Goal: Task Accomplishment & Management: Use online tool/utility

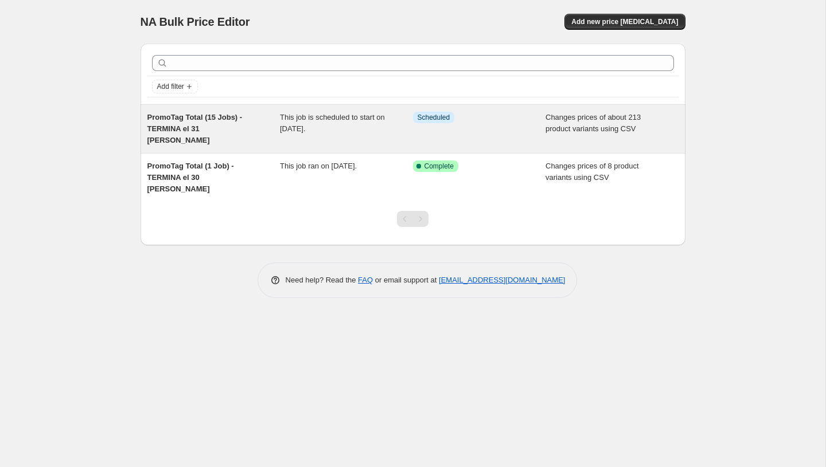
click at [420, 119] on span "Scheduled" at bounding box center [433, 117] width 33 height 9
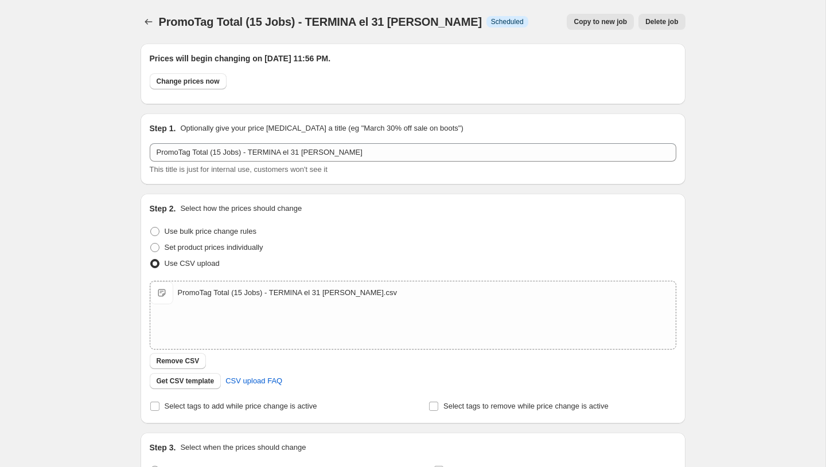
click at [664, 24] on span "Delete job" at bounding box center [661, 21] width 33 height 9
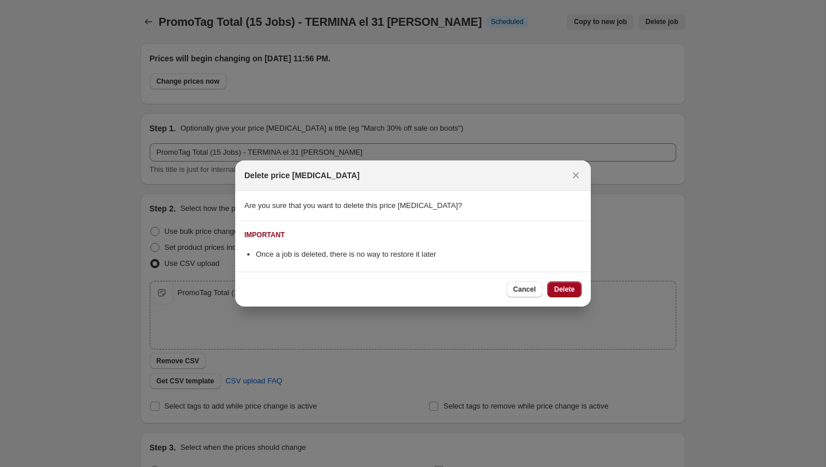
click at [554, 285] on span "Delete" at bounding box center [564, 289] width 21 height 9
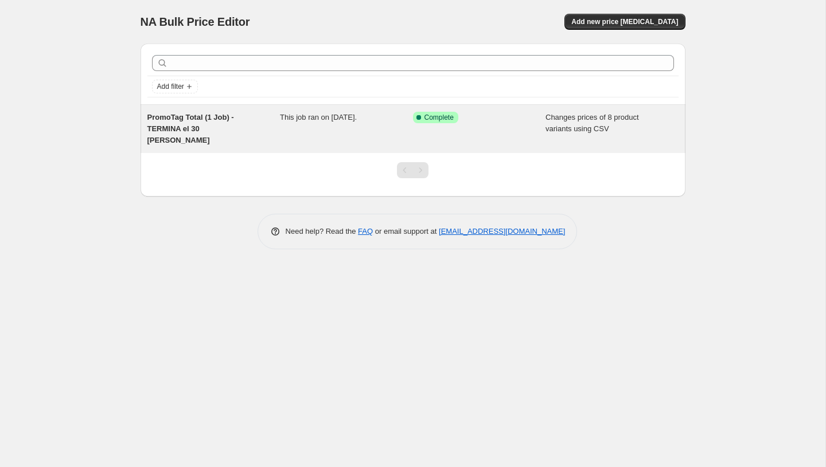
click at [206, 122] on div "PromoTag Total (1 Job) - TERMINA el 30 [PERSON_NAME]" at bounding box center [213, 129] width 133 height 34
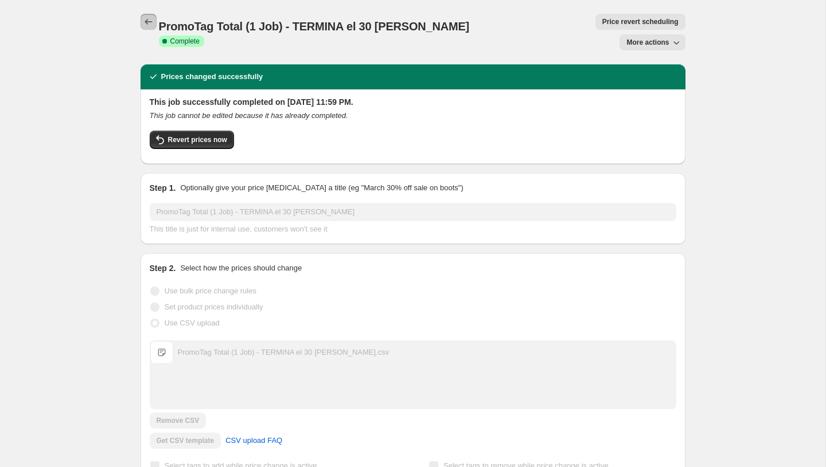
click at [143, 19] on icon "Price change jobs" at bounding box center [148, 21] width 11 height 11
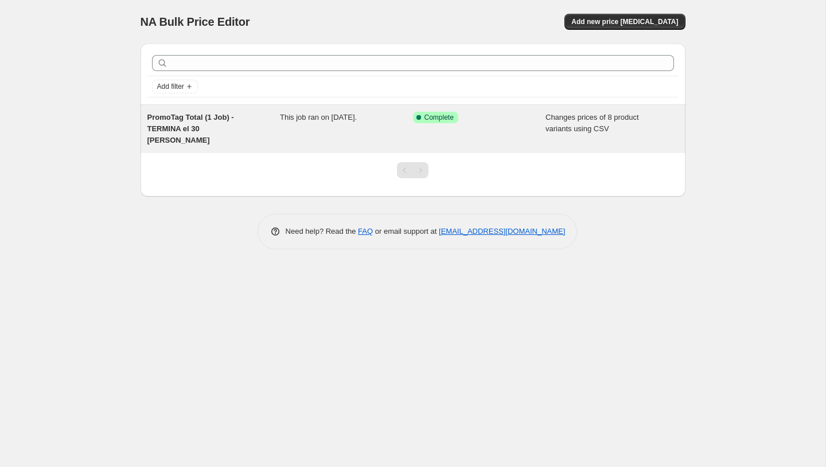
click at [210, 116] on span "PromoTag Total (1 Job) - TERMINA el 30 [PERSON_NAME]" at bounding box center [190, 129] width 87 height 32
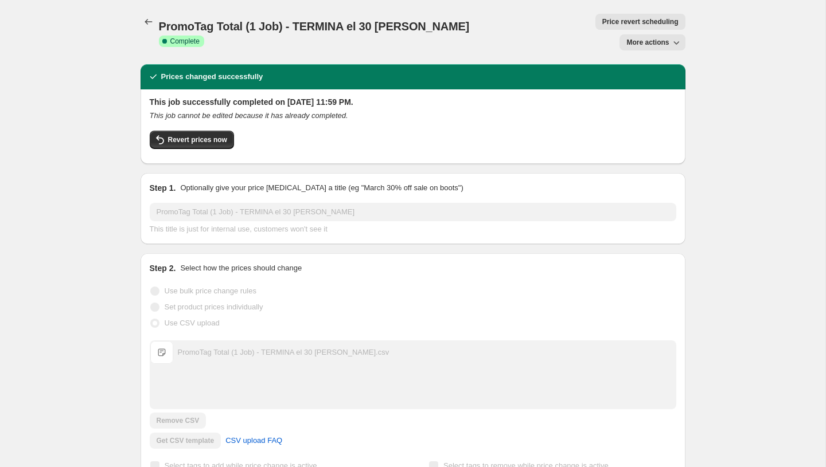
click at [647, 38] on span "More actions" at bounding box center [647, 42] width 42 height 9
click at [637, 91] on button "Delete job" at bounding box center [656, 84] width 69 height 18
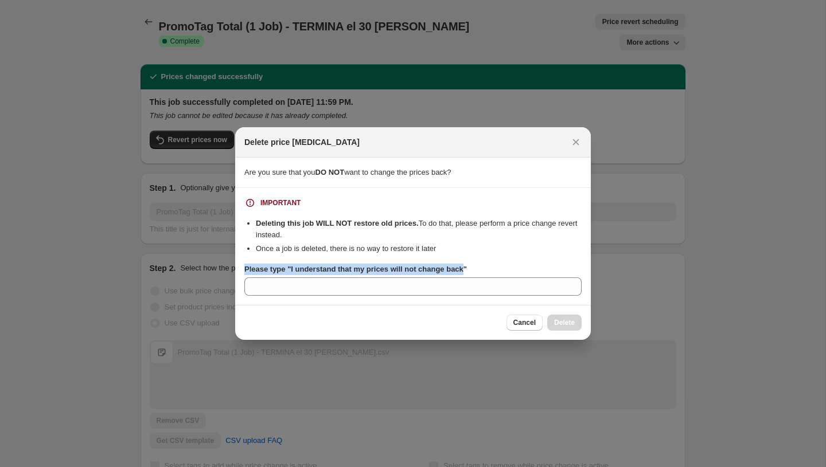
drag, startPoint x: 471, startPoint y: 272, endPoint x: 342, endPoint y: 264, distance: 129.3
click at [342, 264] on label "Please type "I understand that my prices will not change back"" at bounding box center [355, 269] width 222 height 11
drag, startPoint x: 291, startPoint y: 269, endPoint x: 363, endPoint y: 277, distance: 72.1
click at [363, 277] on div "Please type "I understand that my prices will not change back"" at bounding box center [412, 280] width 337 height 32
click at [454, 269] on b "Please type "I understand that my prices will not change back"" at bounding box center [355, 269] width 222 height 9
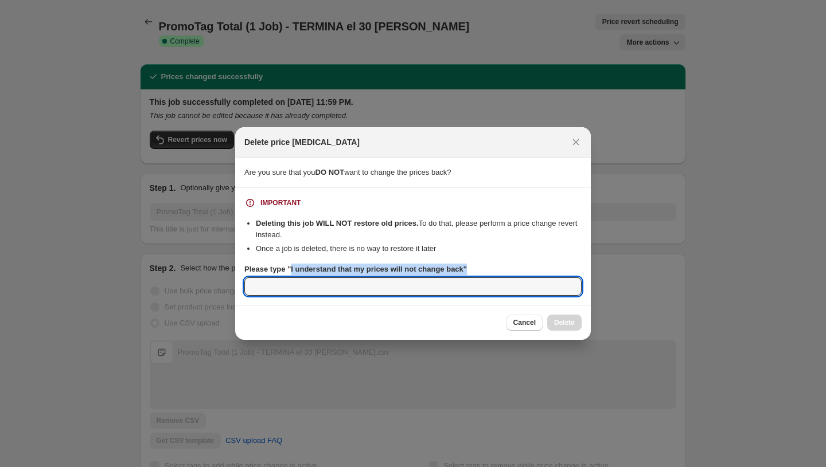
click at [454, 278] on input "Please type "I understand that my prices will not change back"" at bounding box center [412, 287] width 337 height 18
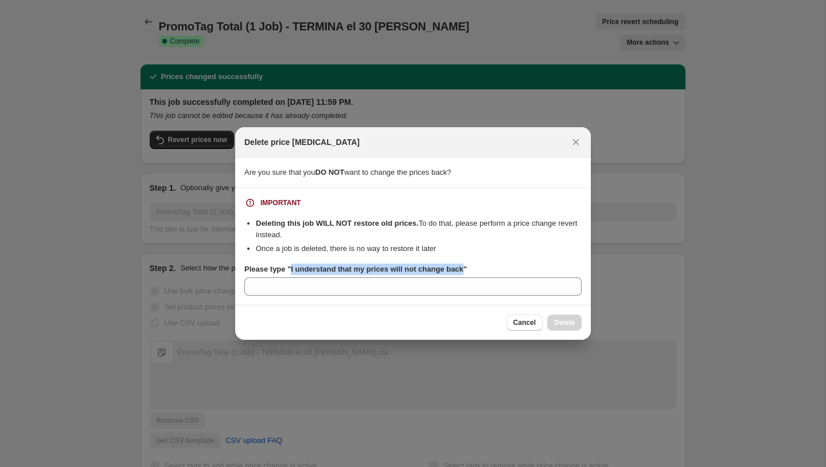
drag, startPoint x: 471, startPoint y: 272, endPoint x: 293, endPoint y: 268, distance: 178.4
click at [293, 268] on b "Please type "I understand that my prices will not change back"" at bounding box center [355, 269] width 222 height 9
copy b "I understand that my prices will not change back"
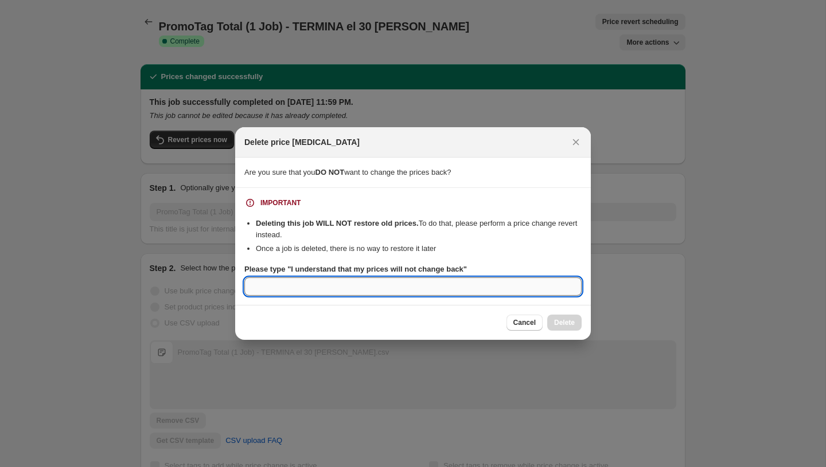
click at [463, 291] on input "Please type "I understand that my prices will not change back"" at bounding box center [412, 287] width 337 height 18
paste input "I understand that my prices will not change back"
type input "I understand that my prices will not change back"
click at [566, 325] on span "Delete" at bounding box center [564, 322] width 21 height 9
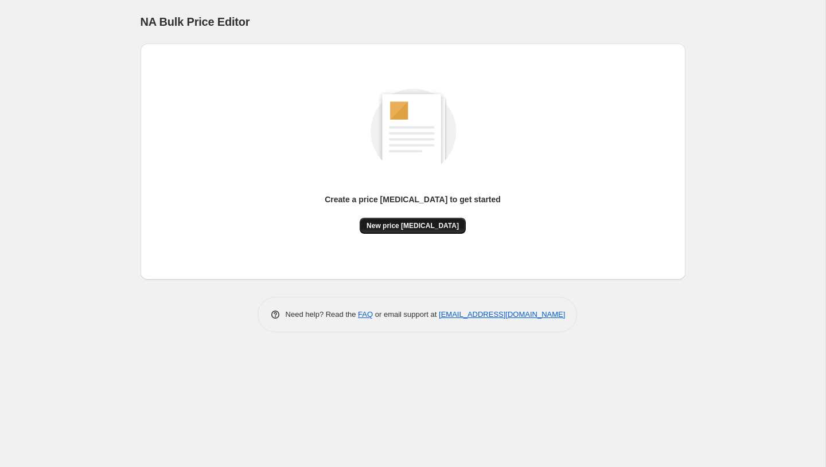
click at [397, 232] on button "New price [MEDICAL_DATA]" at bounding box center [413, 226] width 106 height 16
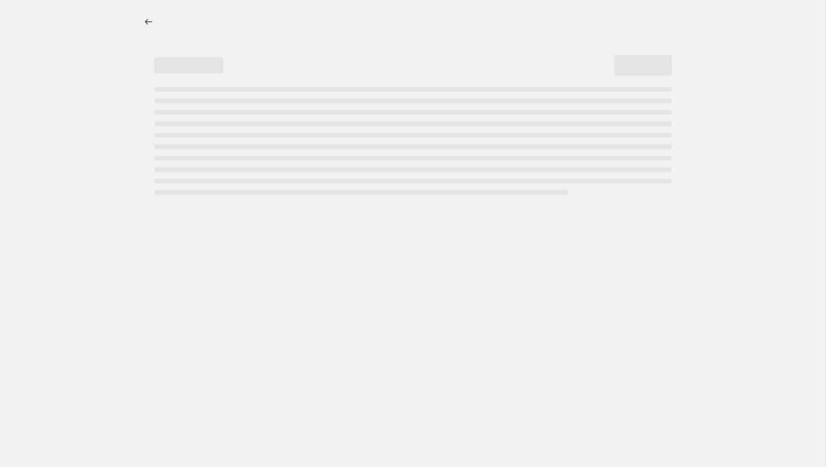
select select "percentage"
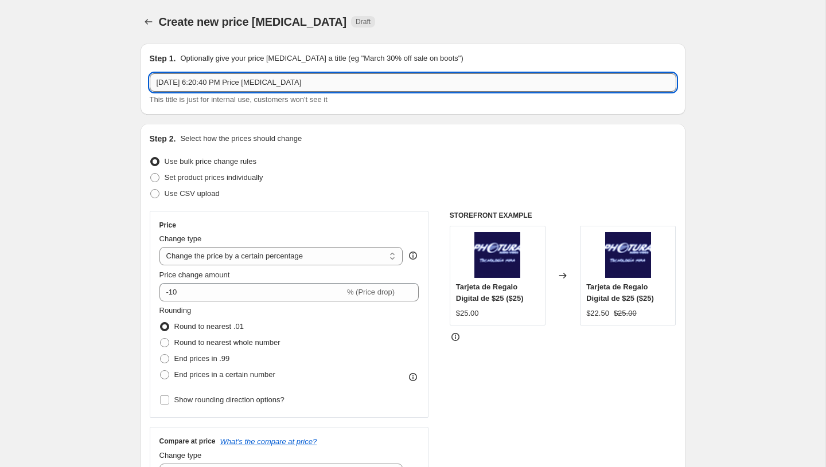
click at [318, 87] on input "[DATE] 6:20:40 PM Price [MEDICAL_DATA]" at bounding box center [413, 82] width 526 height 18
paste input "PromoTag Total (15 Jobs) - TERMINA el 31 [PERSON_NAME]"
type input "PromoTag Total (15 Jobs) - TERMINA el 31 [PERSON_NAME]"
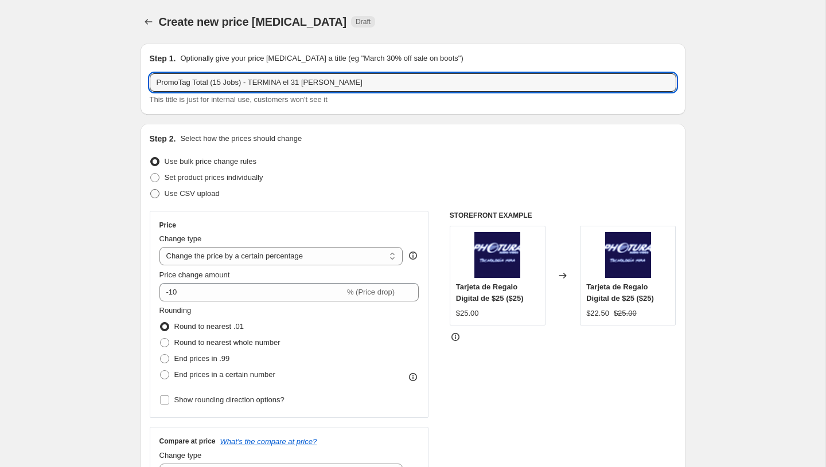
click at [185, 194] on span "Use CSV upload" at bounding box center [192, 193] width 55 height 9
click at [151, 190] on input "Use CSV upload" at bounding box center [150, 189] width 1 height 1
radio input "true"
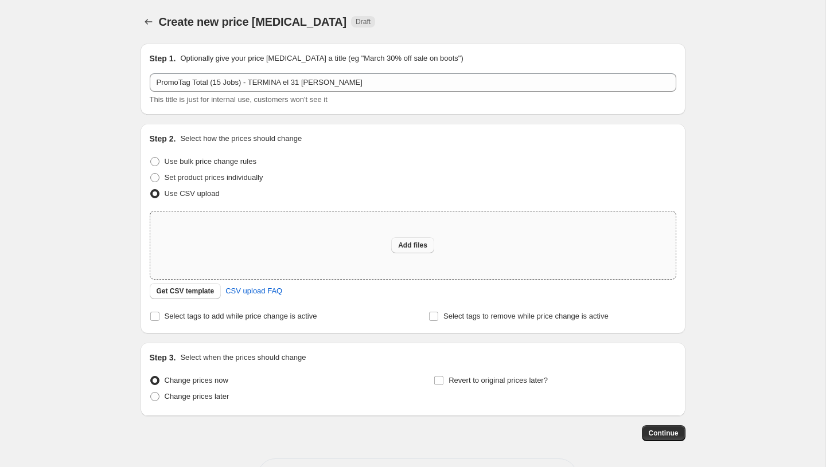
click at [419, 242] on span "Add files" at bounding box center [412, 245] width 29 height 9
type input "C:\fakepath\PromoTag Total (15 Jobs) - TERMINA el 31 [PERSON_NAME].csv"
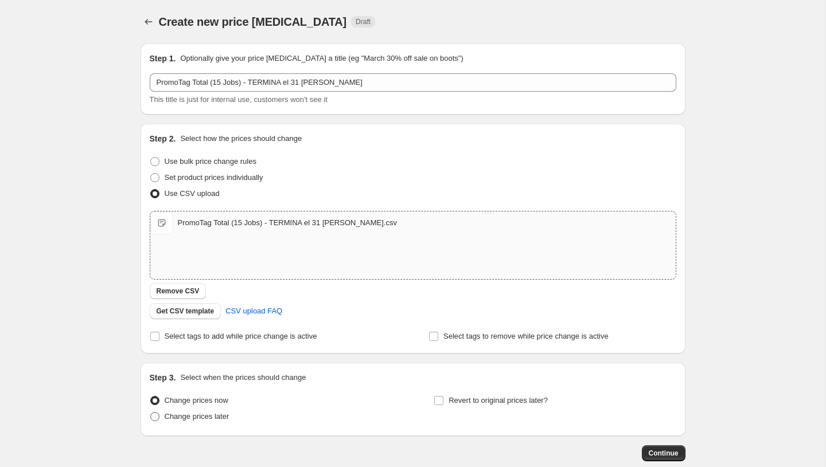
click at [220, 409] on label "Change prices later" at bounding box center [190, 417] width 80 height 16
click at [151, 412] on input "Change prices later" at bounding box center [150, 412] width 1 height 1
radio input "true"
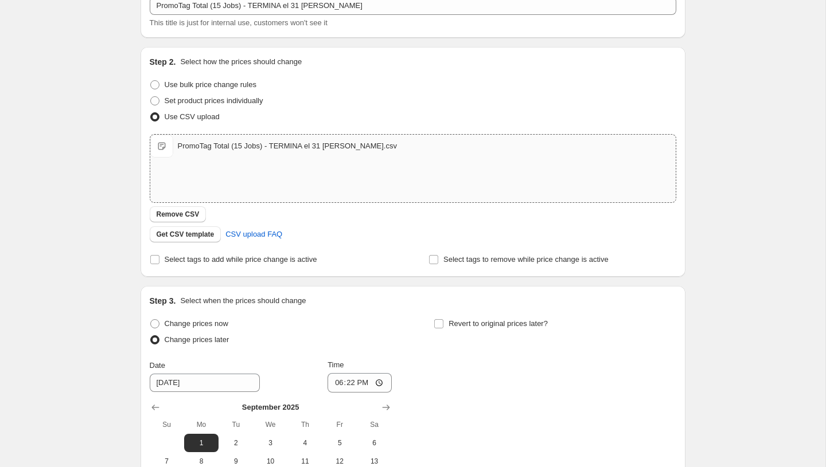
scroll to position [165, 0]
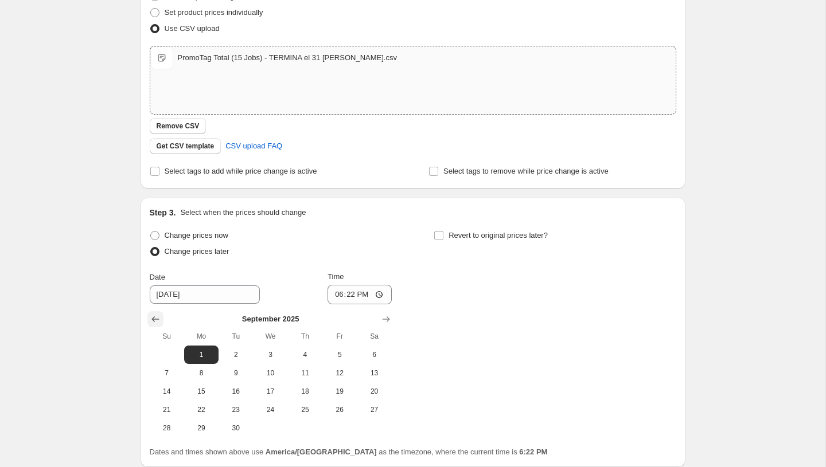
click at [158, 320] on icon "Show previous month, August 2025" at bounding box center [155, 319] width 11 height 11
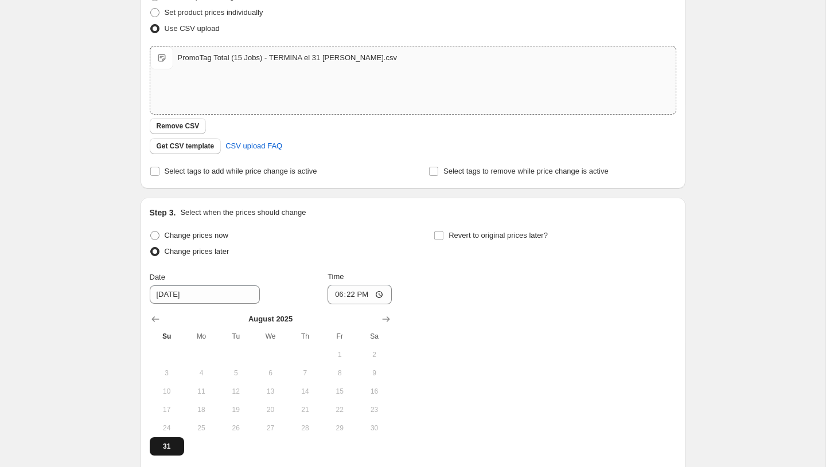
click at [163, 448] on span "31" at bounding box center [166, 446] width 25 height 9
type input "[DATE]"
click at [341, 296] on input "18:22" at bounding box center [359, 294] width 64 height 19
type input "23:56"
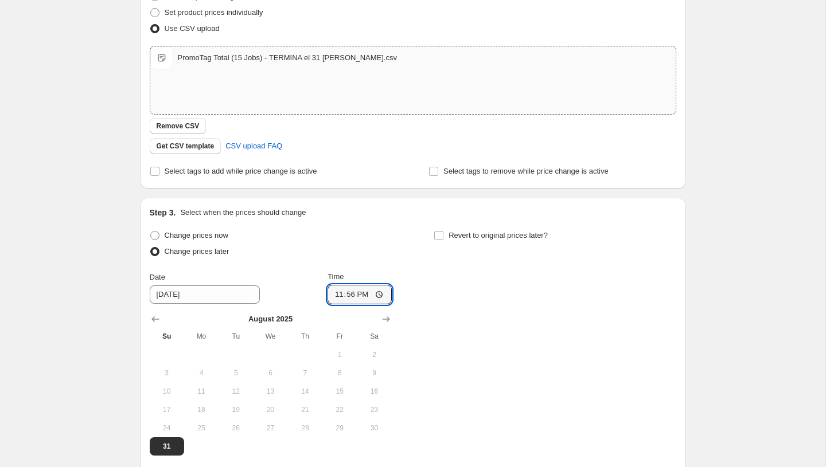
click at [424, 339] on div "Change prices now Change prices later Date [DATE] Time 23:56 [DATE] Su Mo Tu We…" at bounding box center [413, 342] width 526 height 228
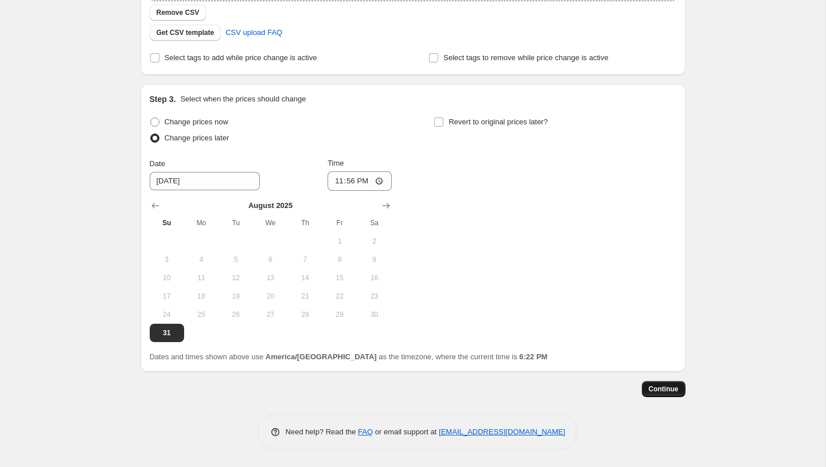
click at [667, 388] on span "Continue" at bounding box center [663, 389] width 30 height 9
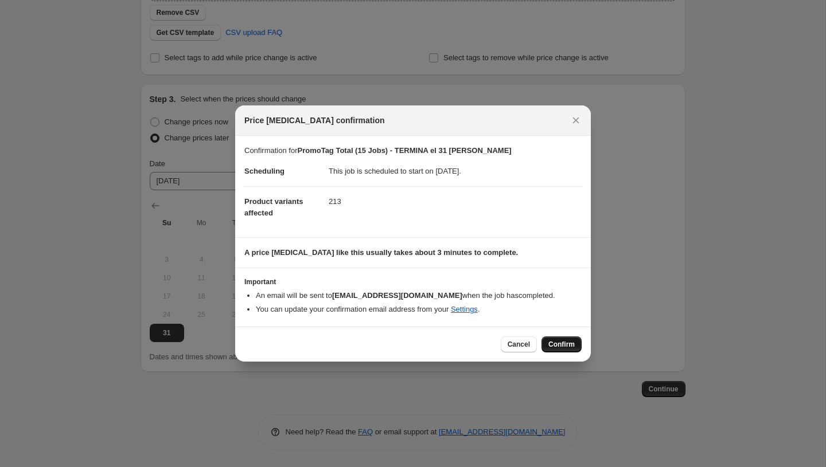
click at [567, 346] on span "Confirm" at bounding box center [561, 344] width 26 height 9
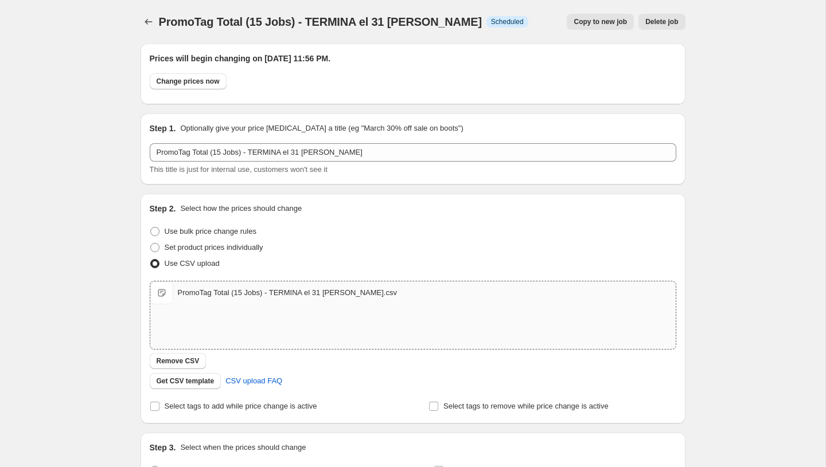
scroll to position [279, 0]
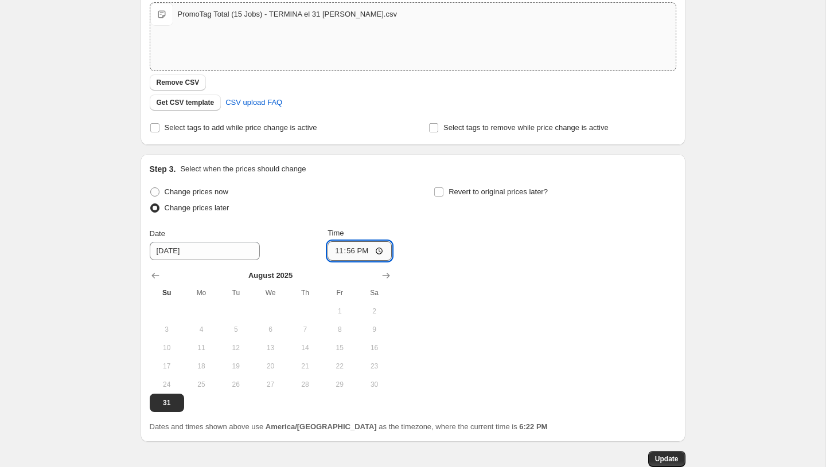
click at [351, 253] on input "23:56" at bounding box center [359, 250] width 64 height 19
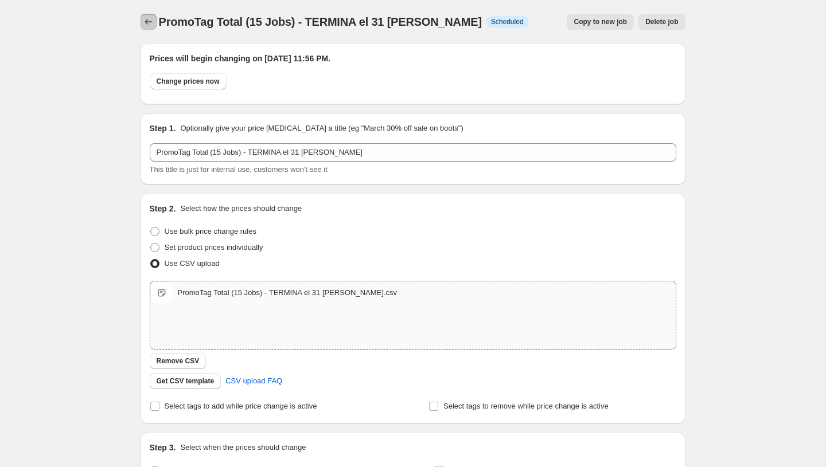
click at [145, 21] on icon "Price change jobs" at bounding box center [147, 22] width 7 height 6
